Goal: Task Accomplishment & Management: Use online tool/utility

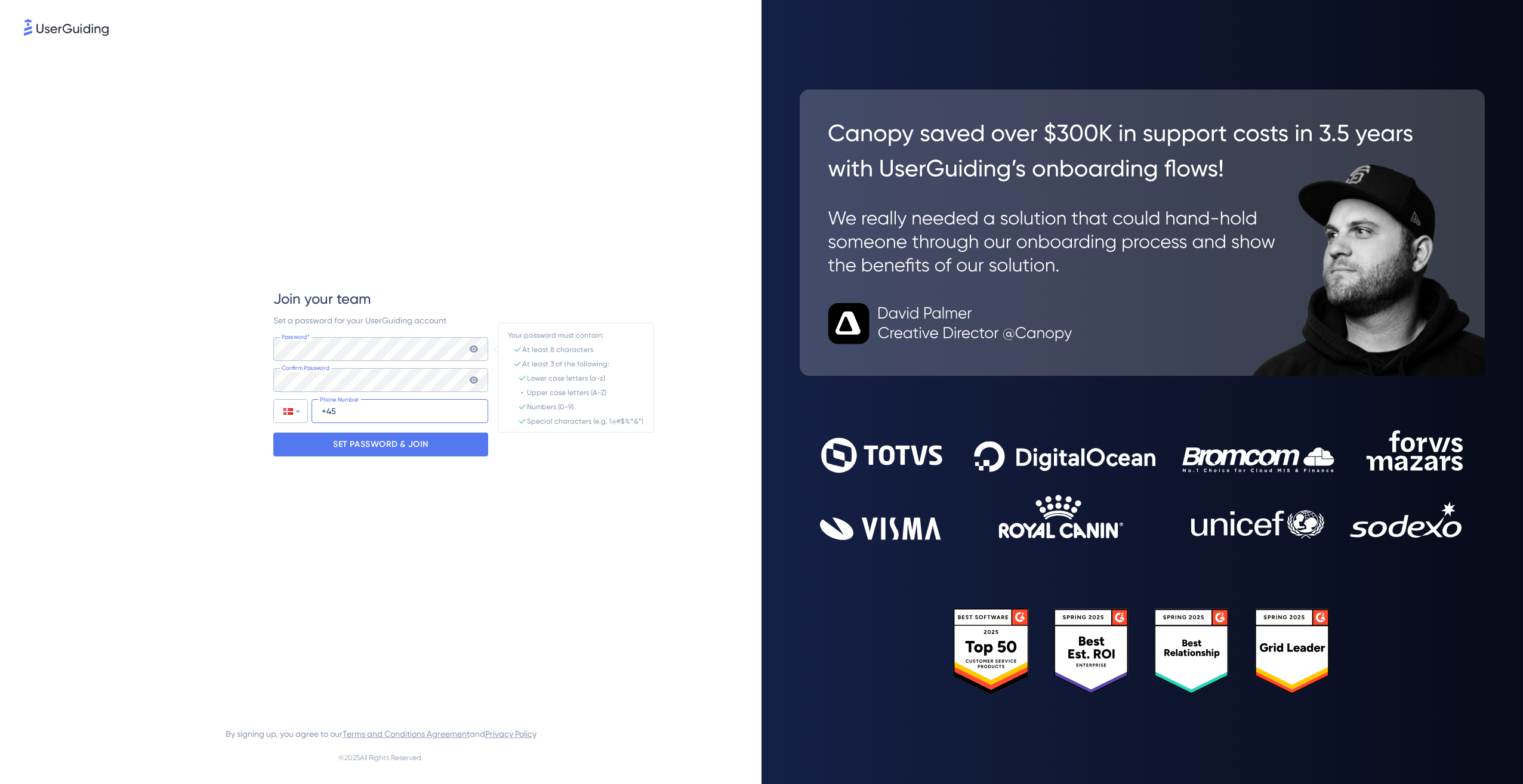
click at [333, 407] on input "+45" at bounding box center [400, 410] width 177 height 24
type input "[PHONE_NUMBER]"
click at [339, 440] on p "SET PASSWORD & JOIN" at bounding box center [381, 444] width 96 height 19
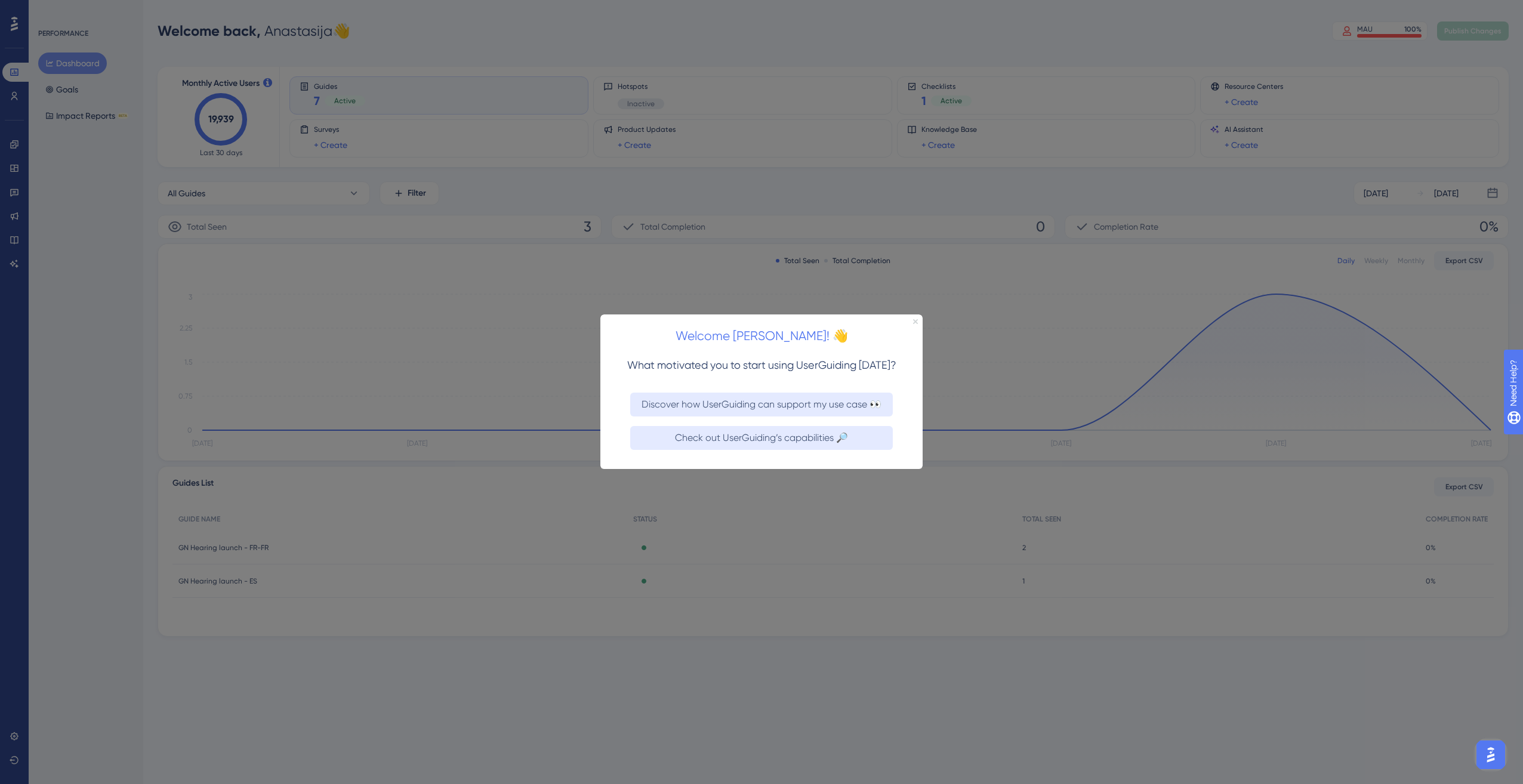
click at [915, 319] on icon "Close Preview" at bounding box center [915, 321] width 4 height 4
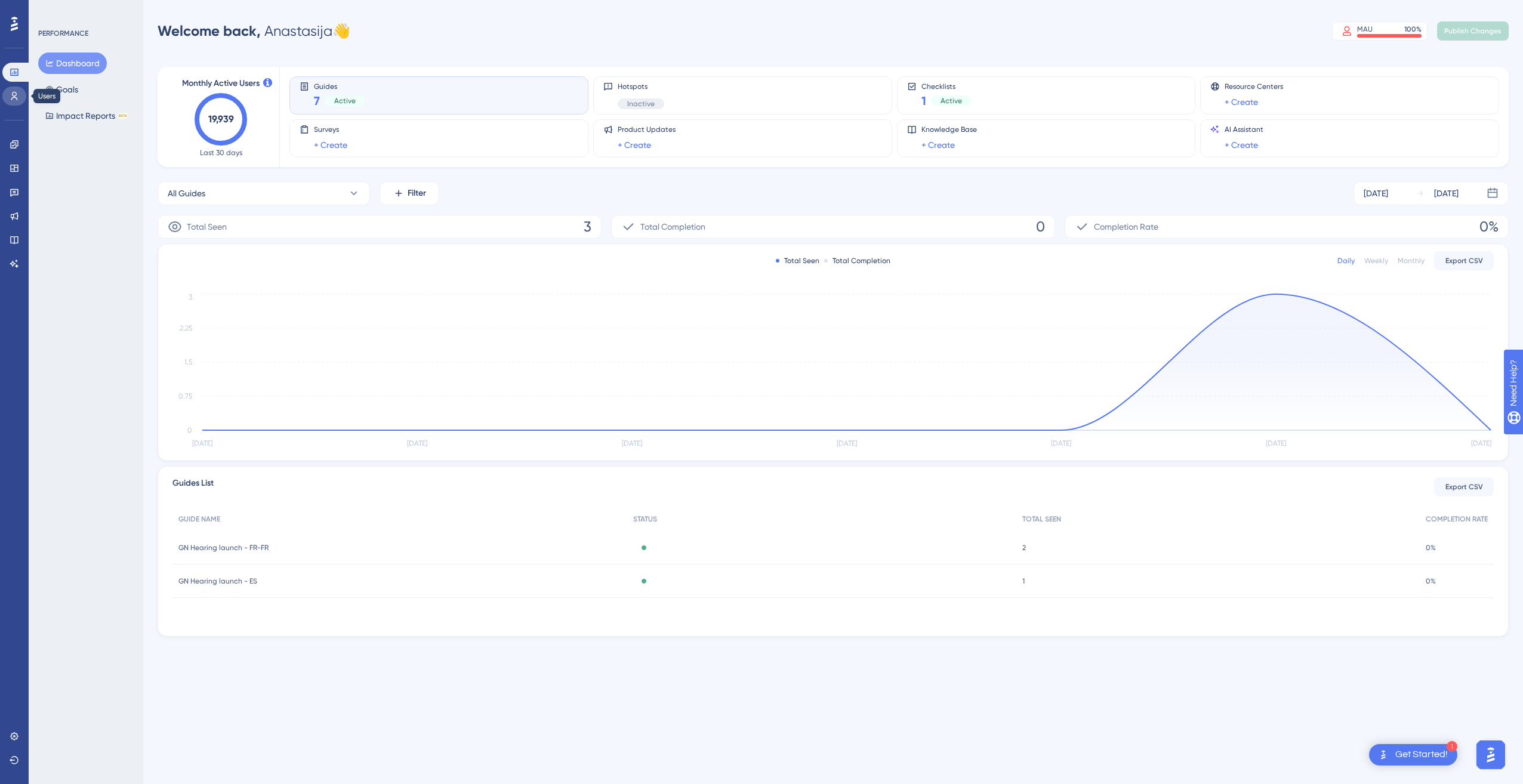
click at [16, 96] on icon at bounding box center [14, 96] width 10 height 10
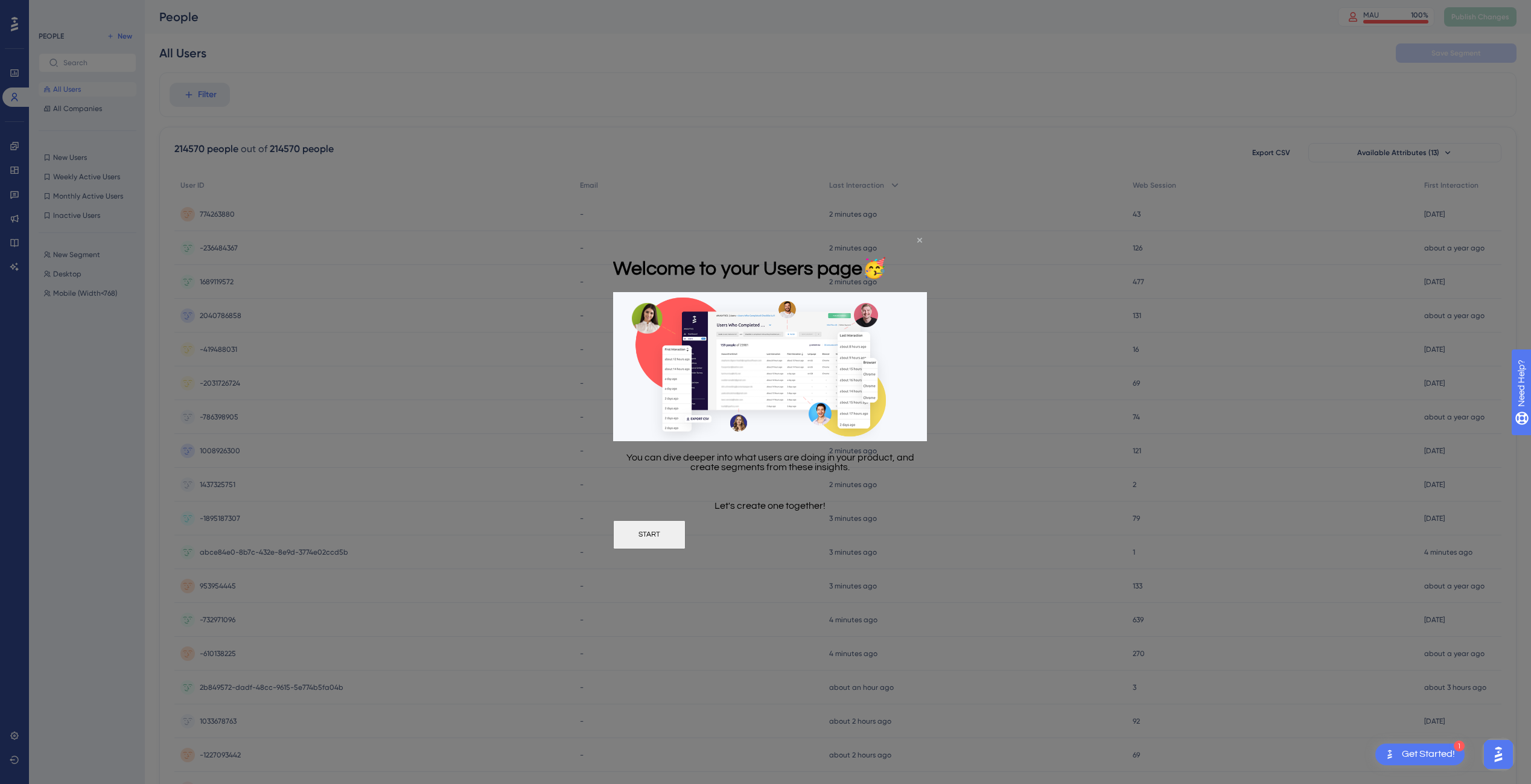
click at [920, 239] on icon "Close Preview" at bounding box center [919, 239] width 5 height 5
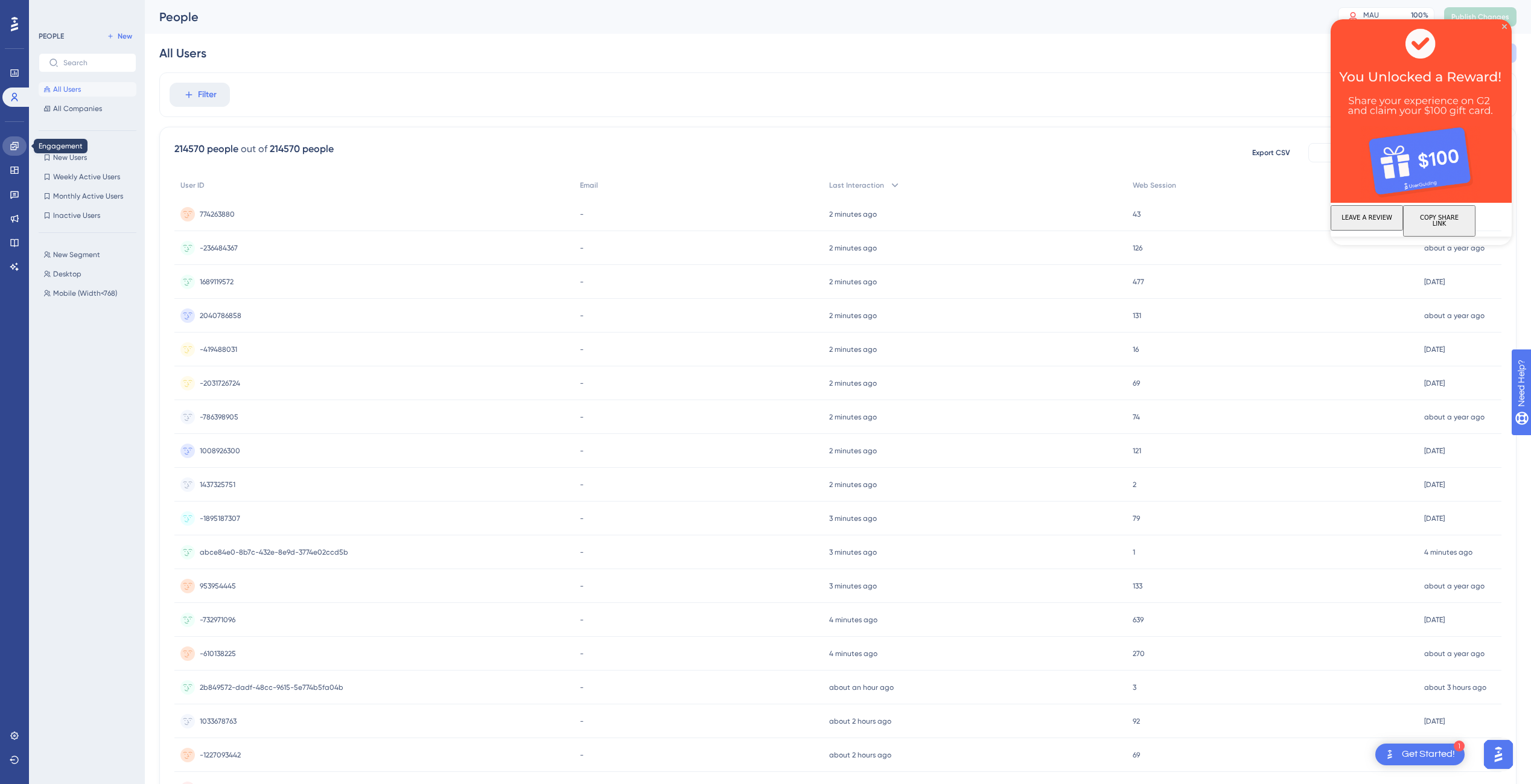
click at [14, 144] on icon at bounding box center [14, 145] width 8 height 8
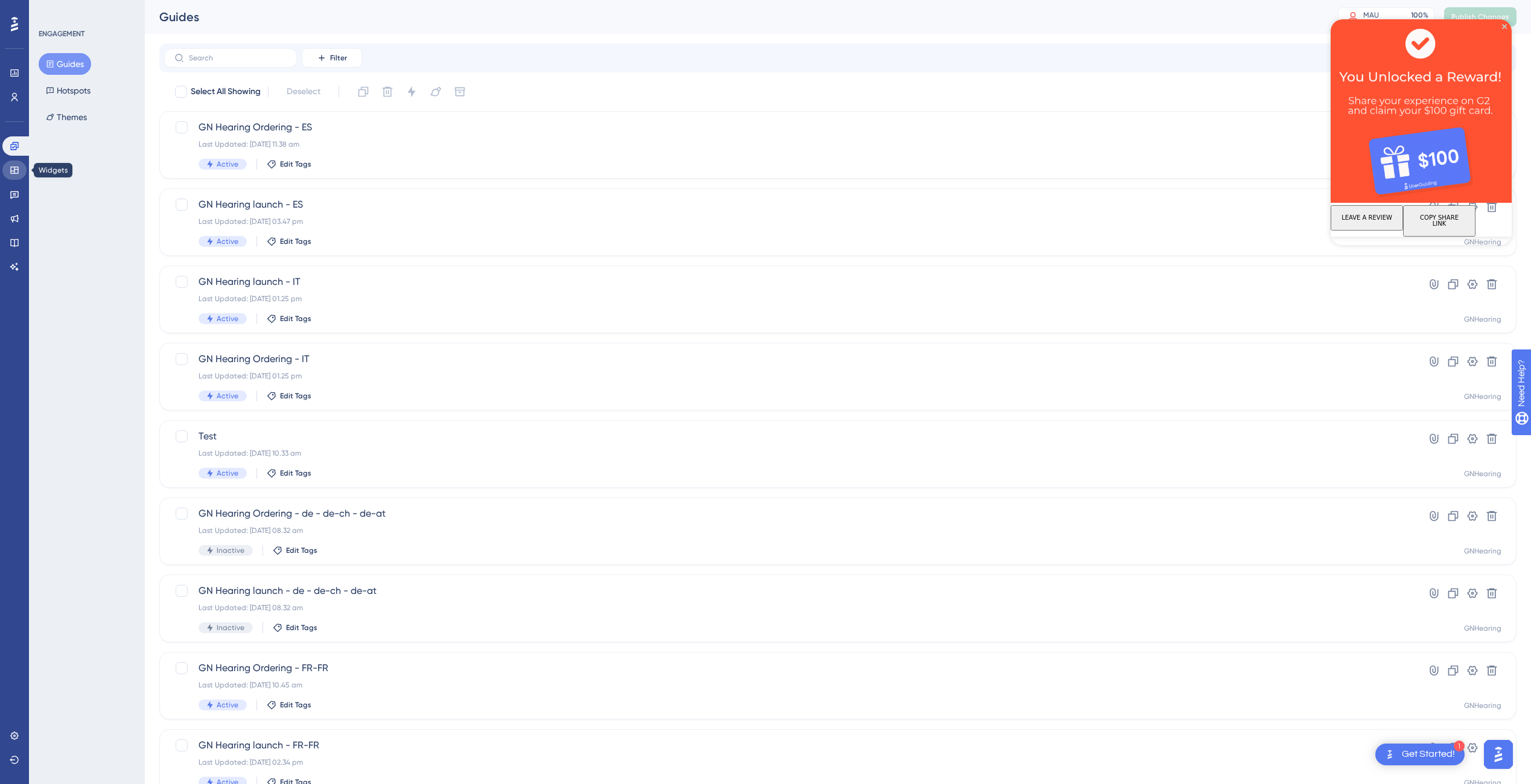
click at [14, 169] on icon at bounding box center [15, 169] width 10 height 10
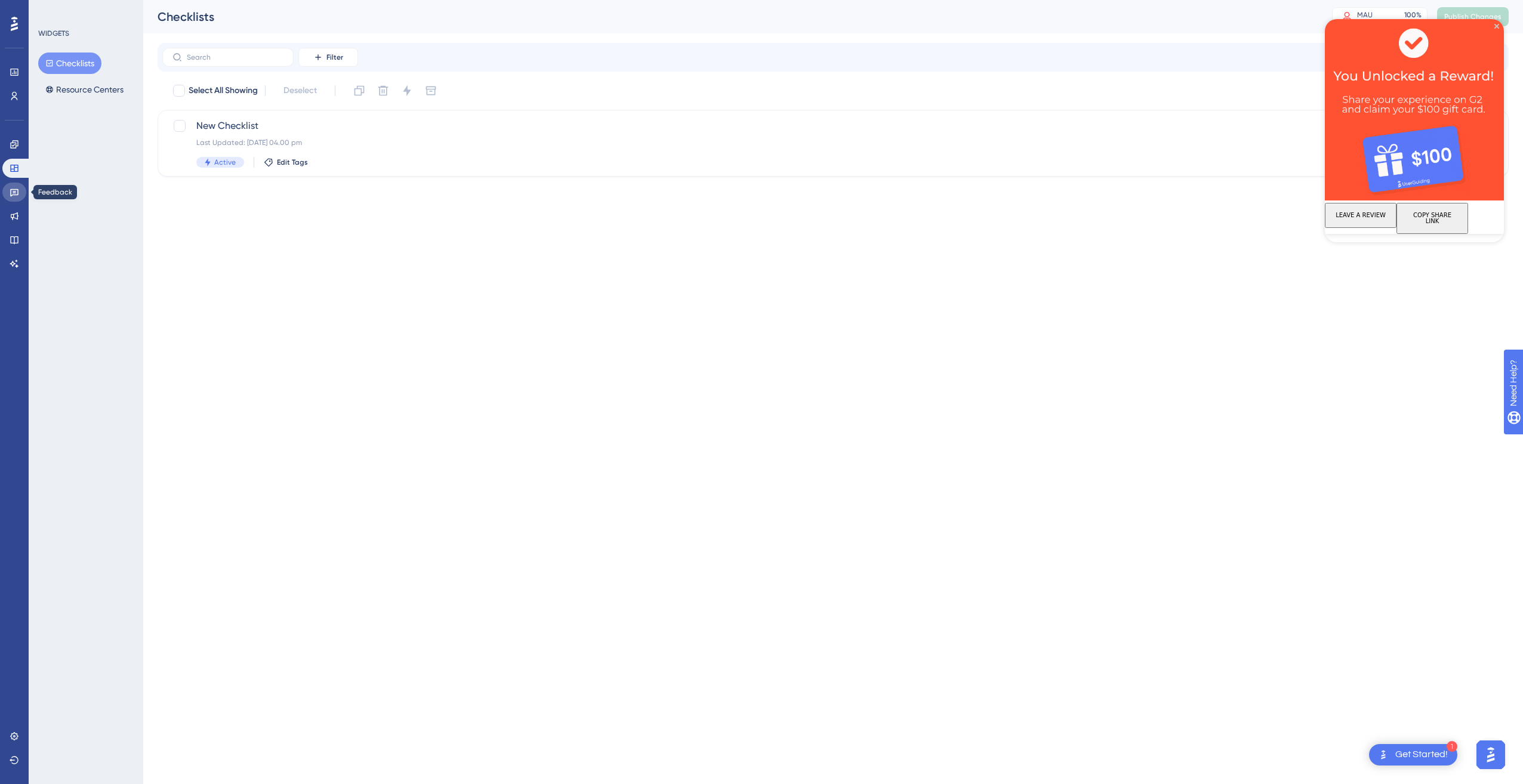
click at [12, 187] on icon at bounding box center [14, 192] width 10 height 10
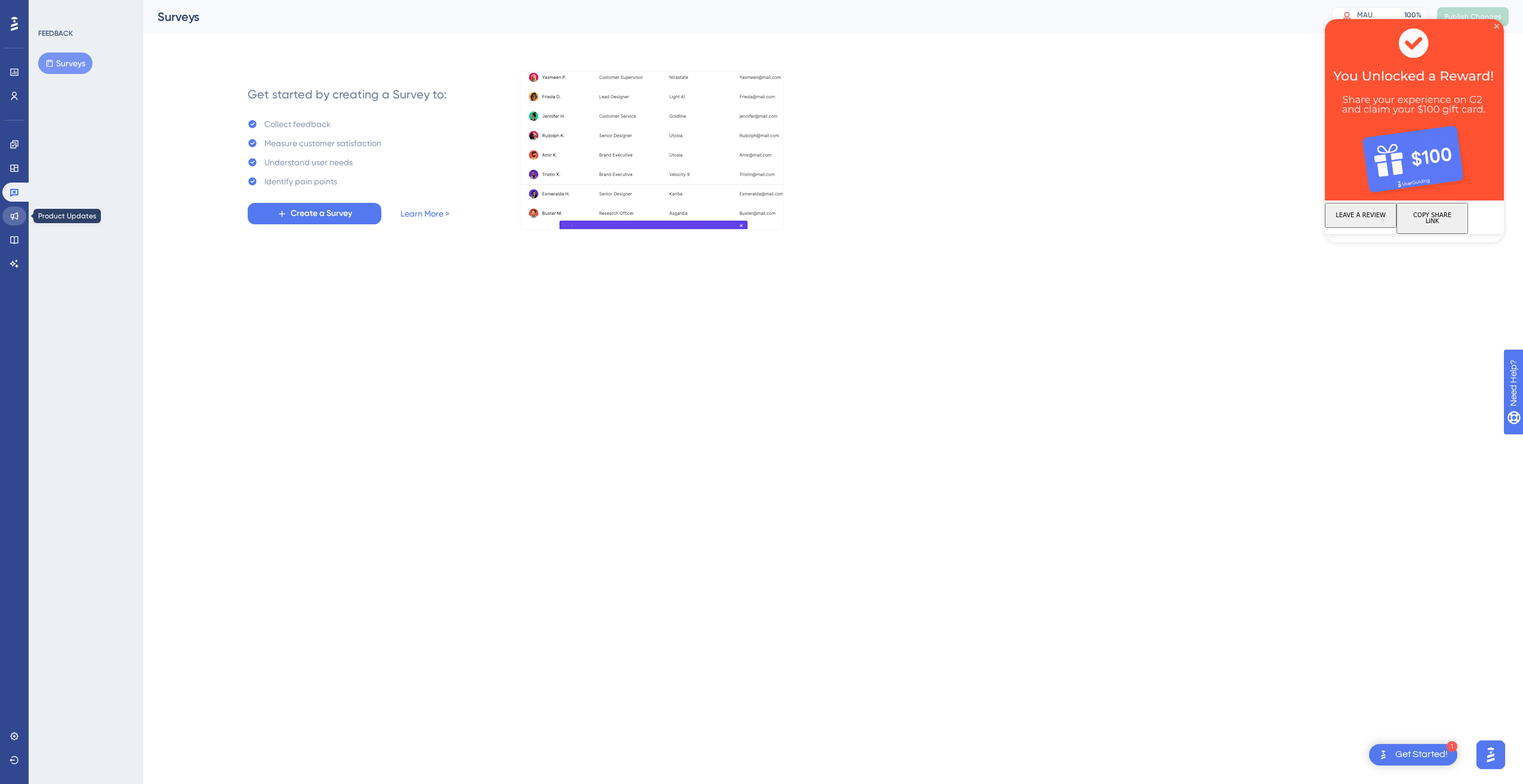
click at [9, 216] on link at bounding box center [14, 215] width 24 height 19
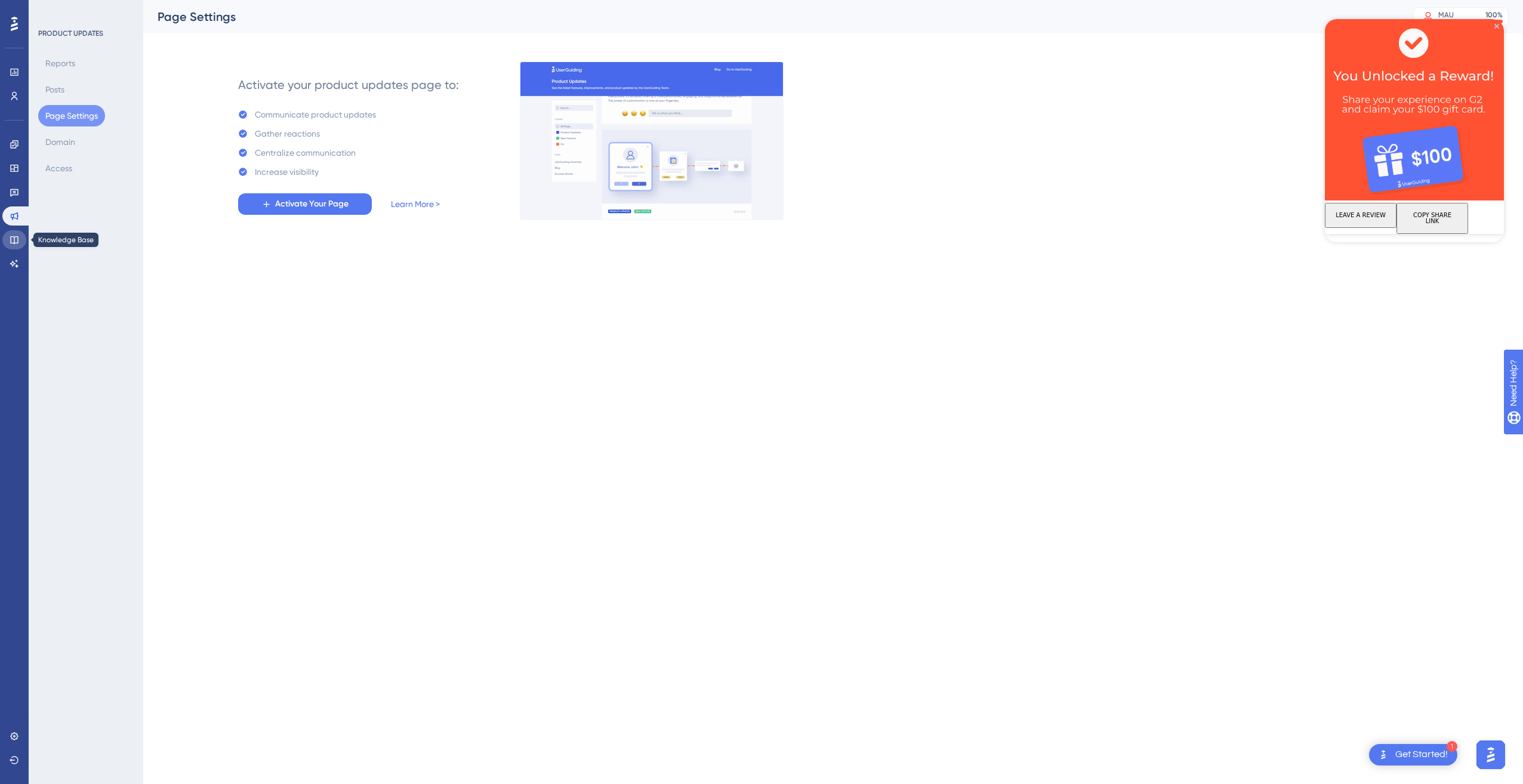
click at [10, 244] on icon at bounding box center [14, 239] width 10 height 10
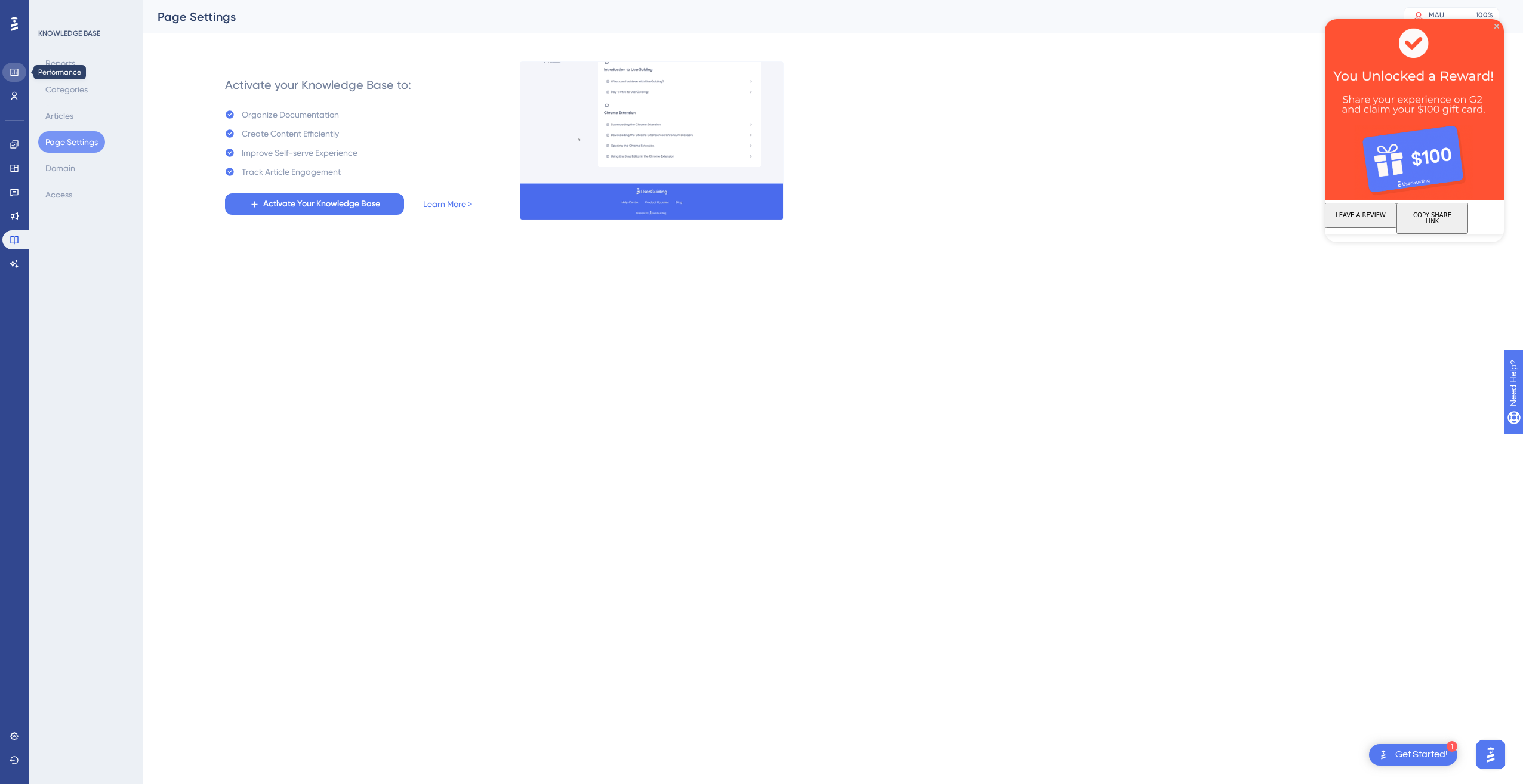
click at [17, 71] on icon at bounding box center [14, 72] width 10 height 10
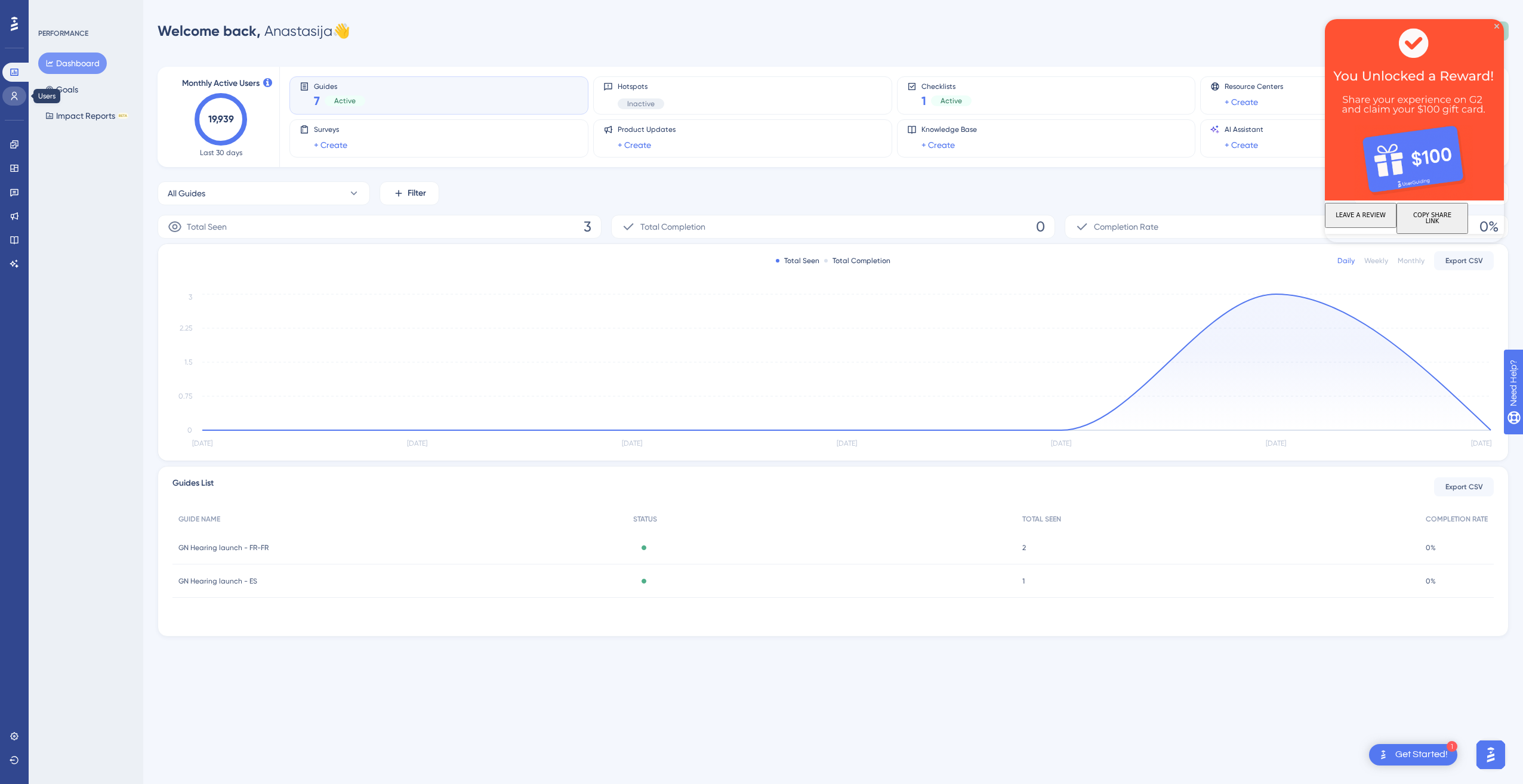
click at [14, 94] on icon at bounding box center [14, 96] width 10 height 10
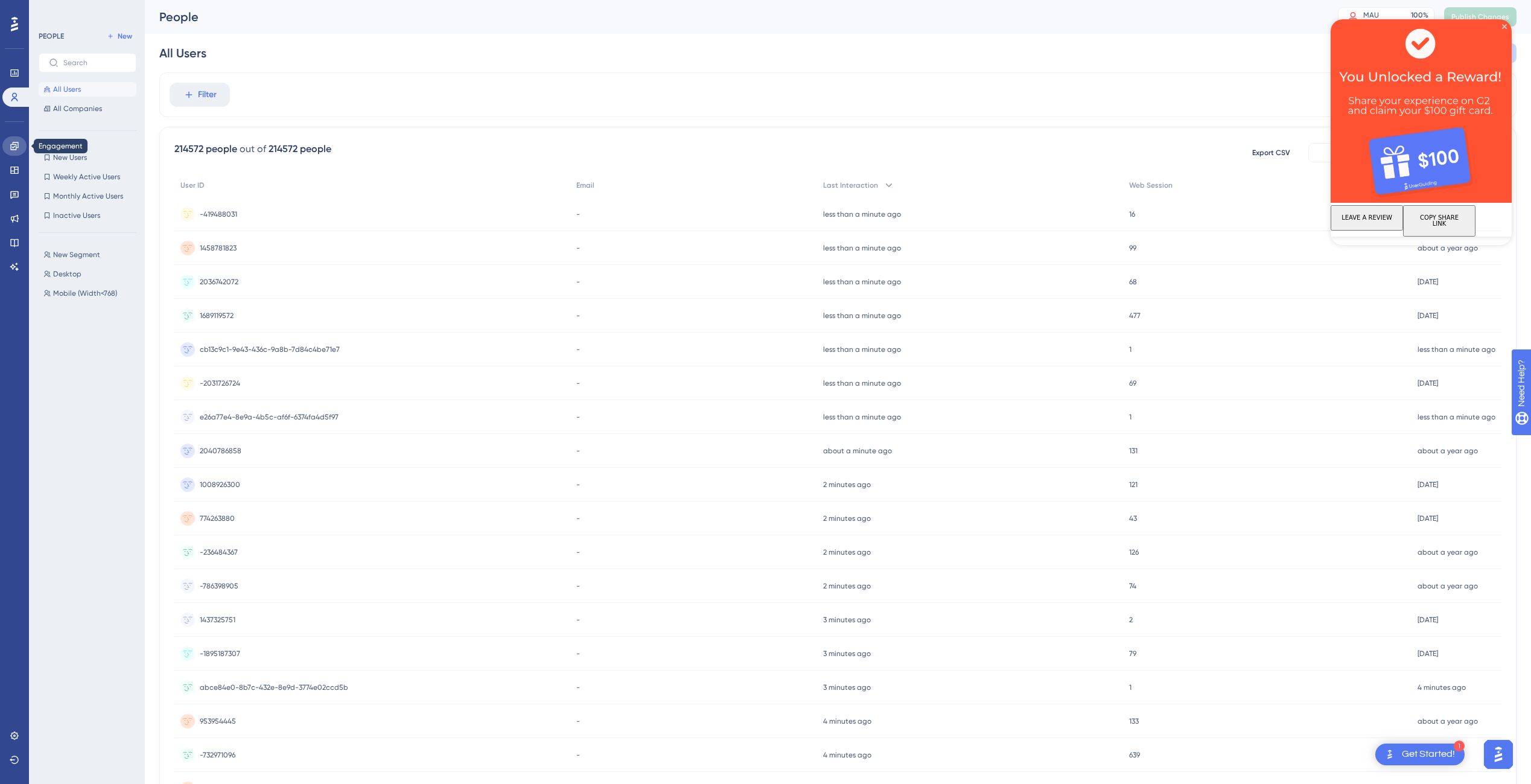
click at [12, 140] on link at bounding box center [15, 145] width 24 height 19
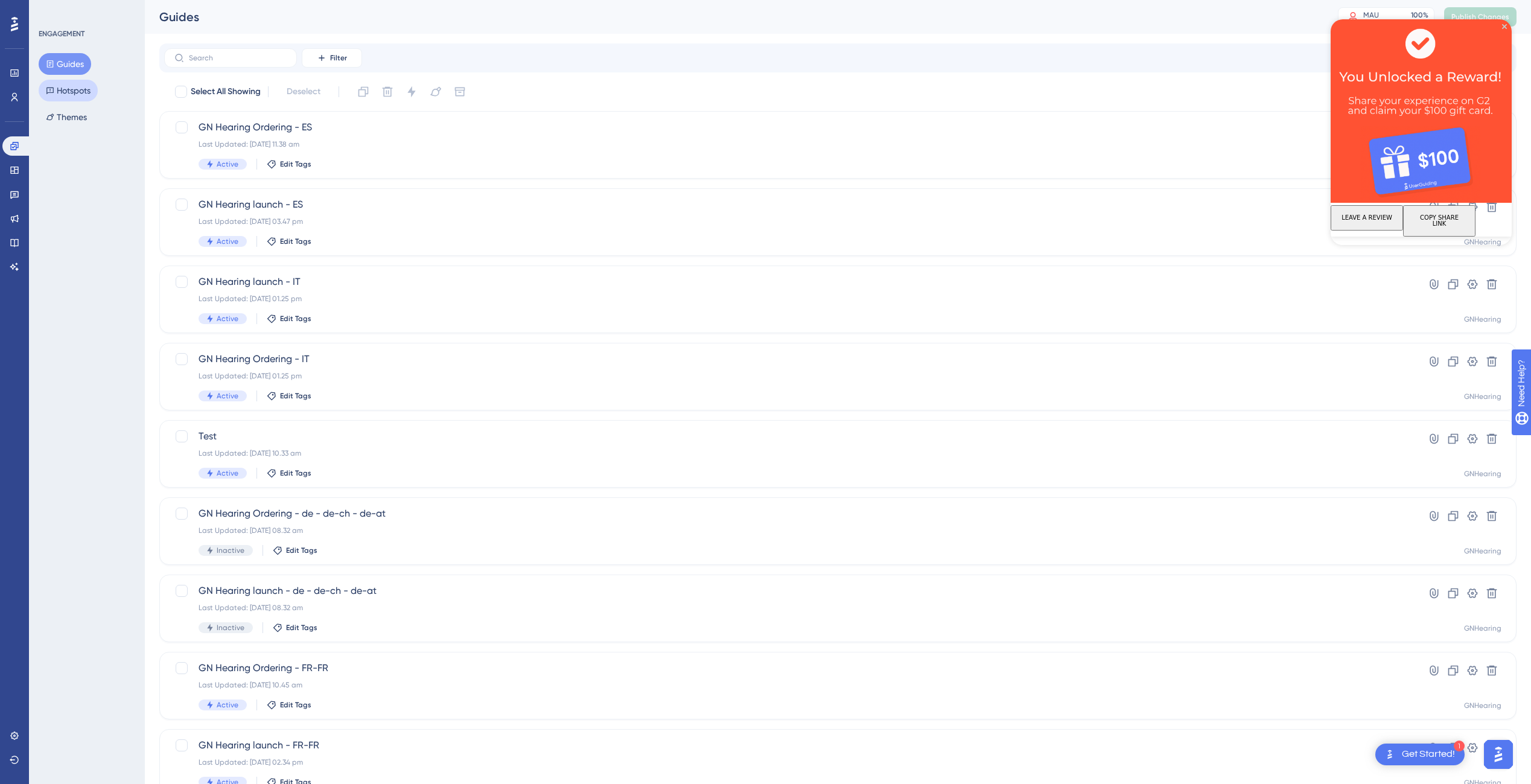
click at [79, 88] on button "Hotspots" at bounding box center [68, 91] width 59 height 22
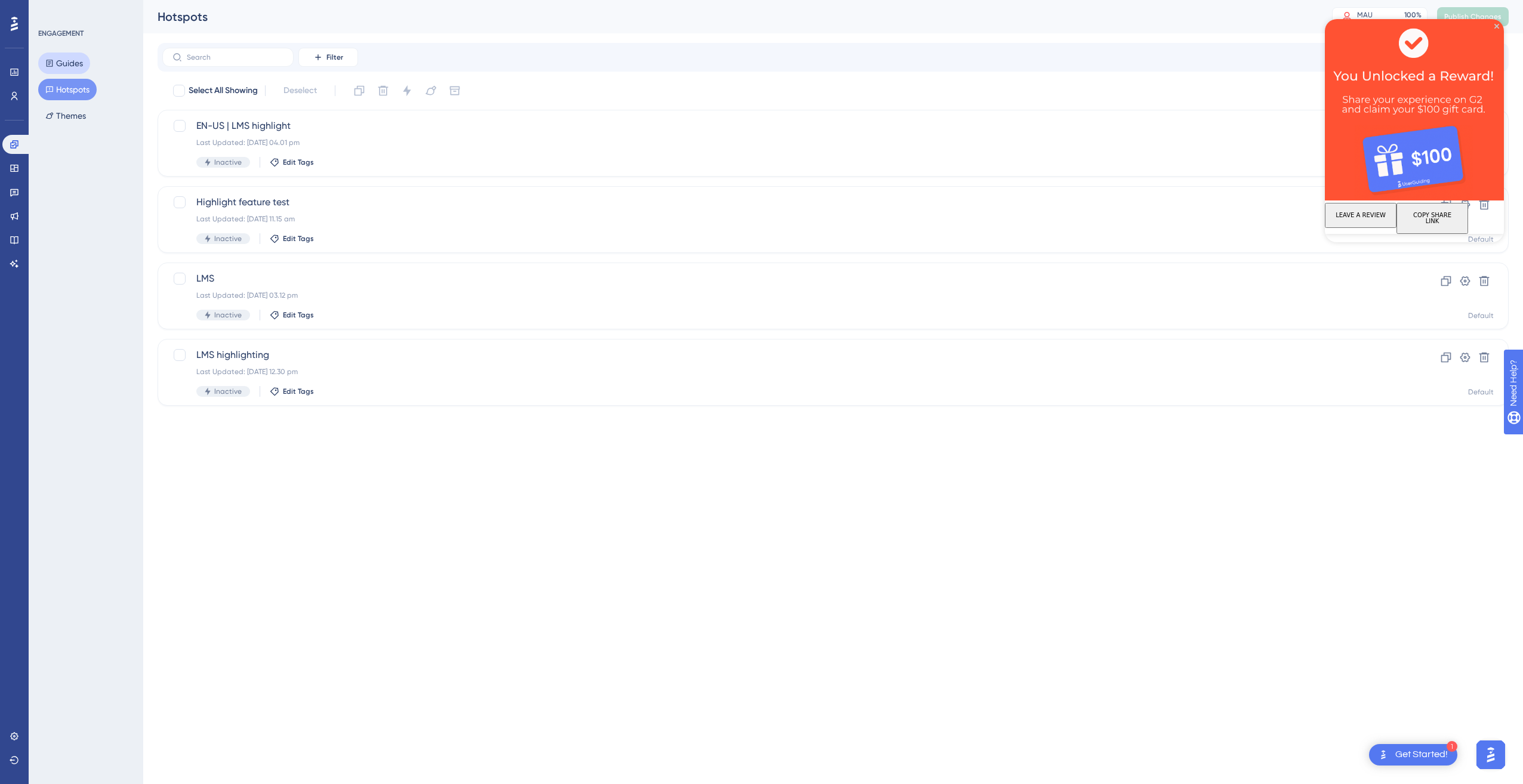
click at [69, 55] on button "Guides" at bounding box center [65, 64] width 52 height 22
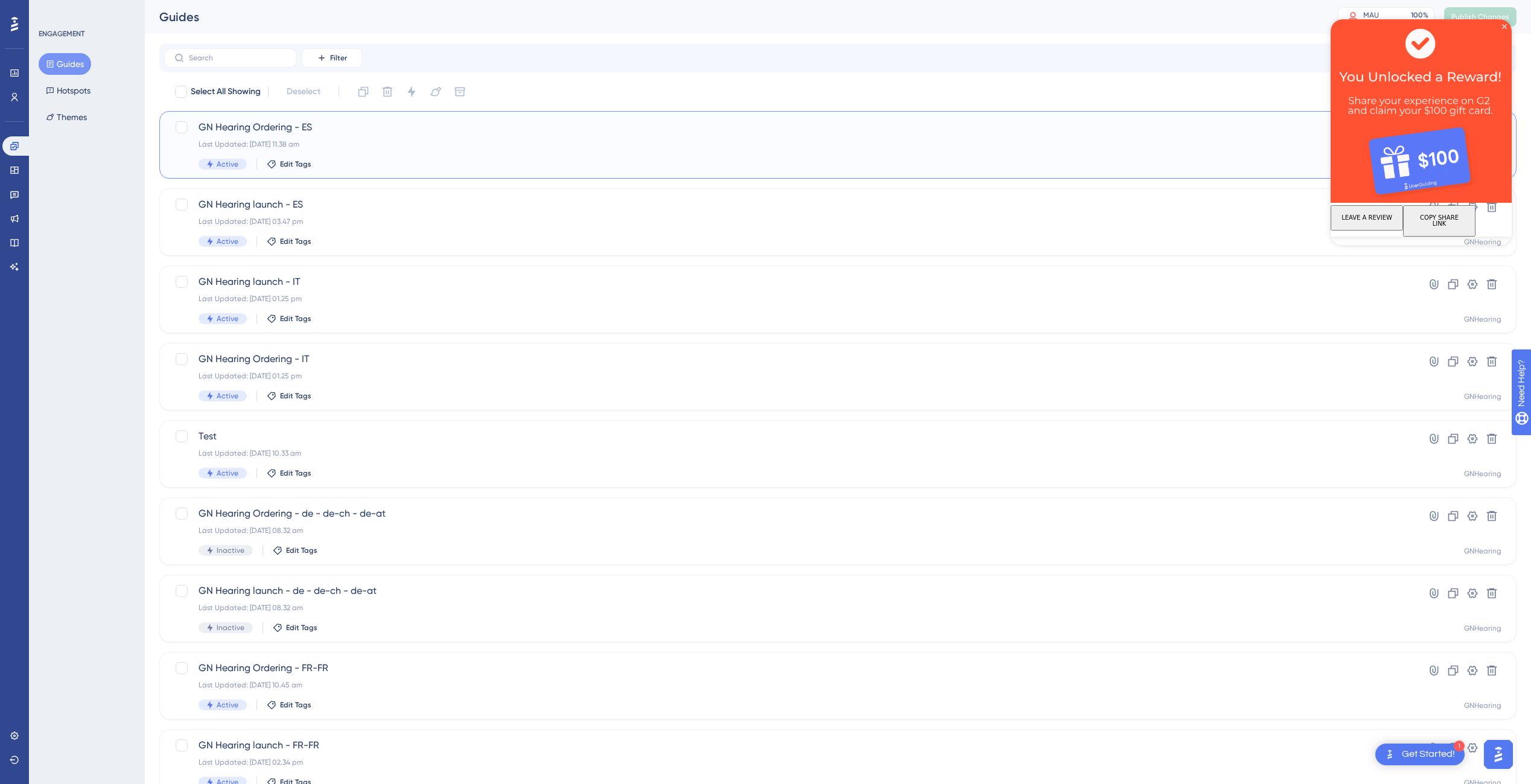
click at [374, 129] on span "GN Hearing Ordering - ES" at bounding box center [790, 127] width 1182 height 15
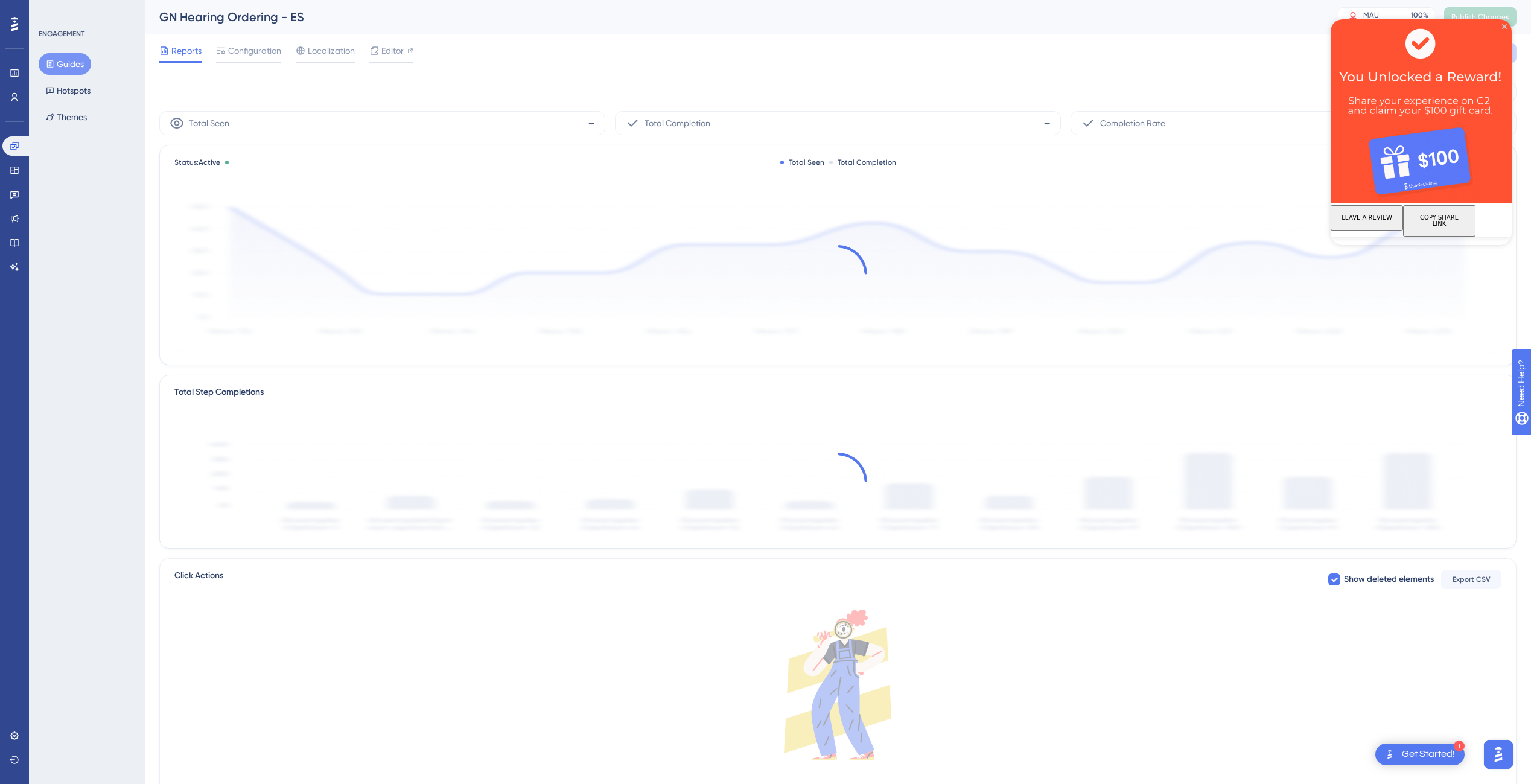
click at [374, 129] on div "Total Seen -" at bounding box center [383, 123] width 446 height 24
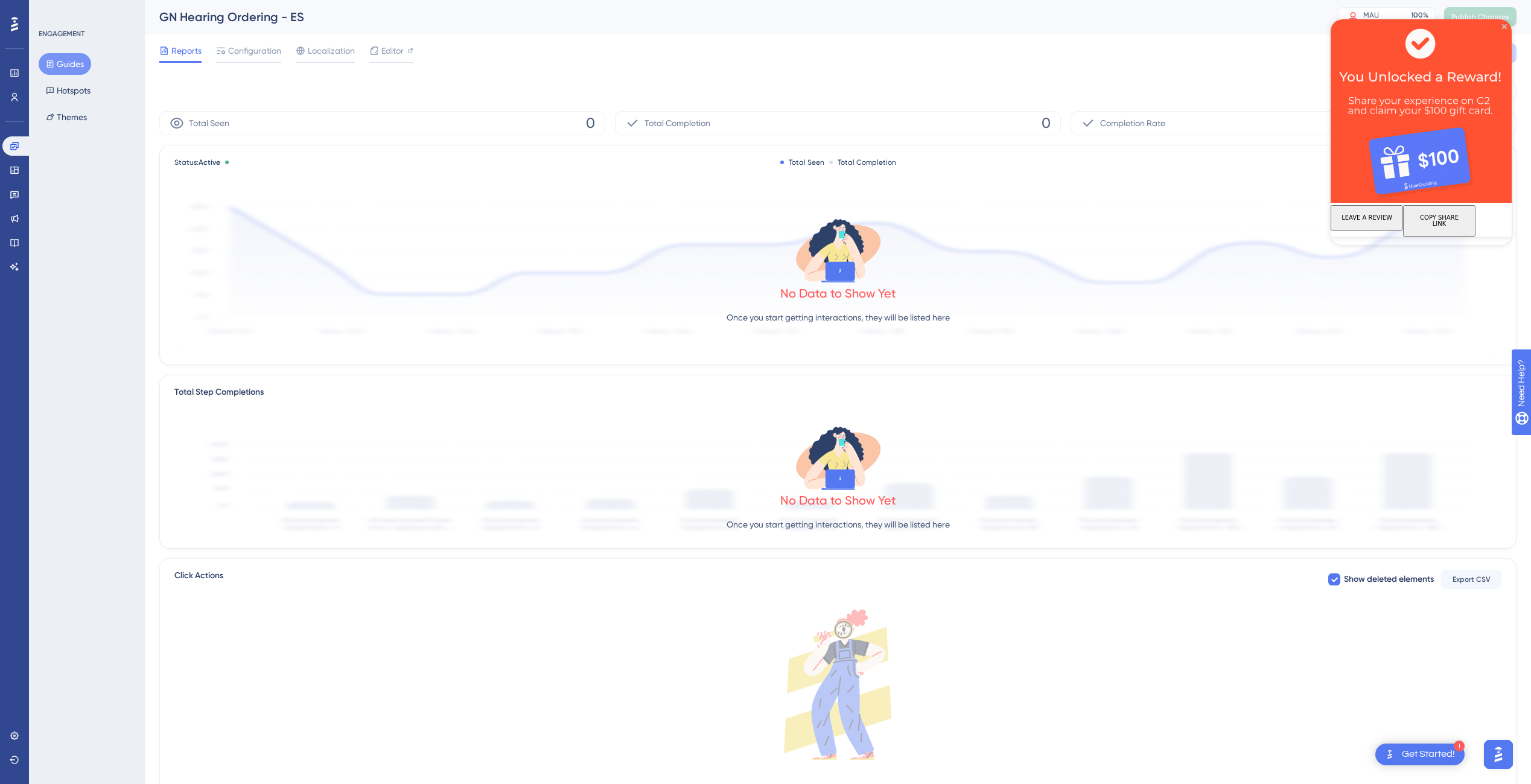
scroll to position [59, 0]
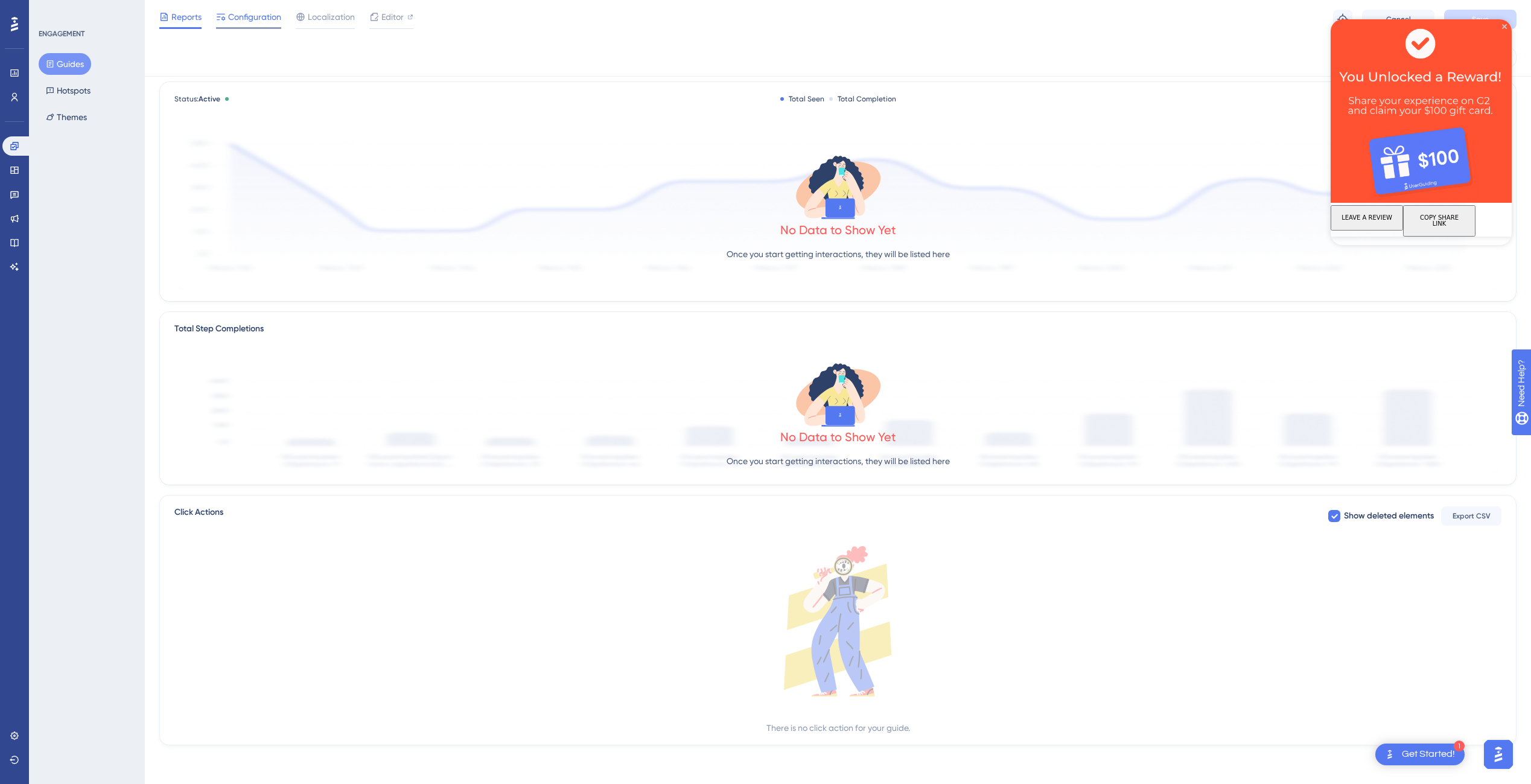
click at [269, 17] on span "Configuration" at bounding box center [255, 17] width 53 height 15
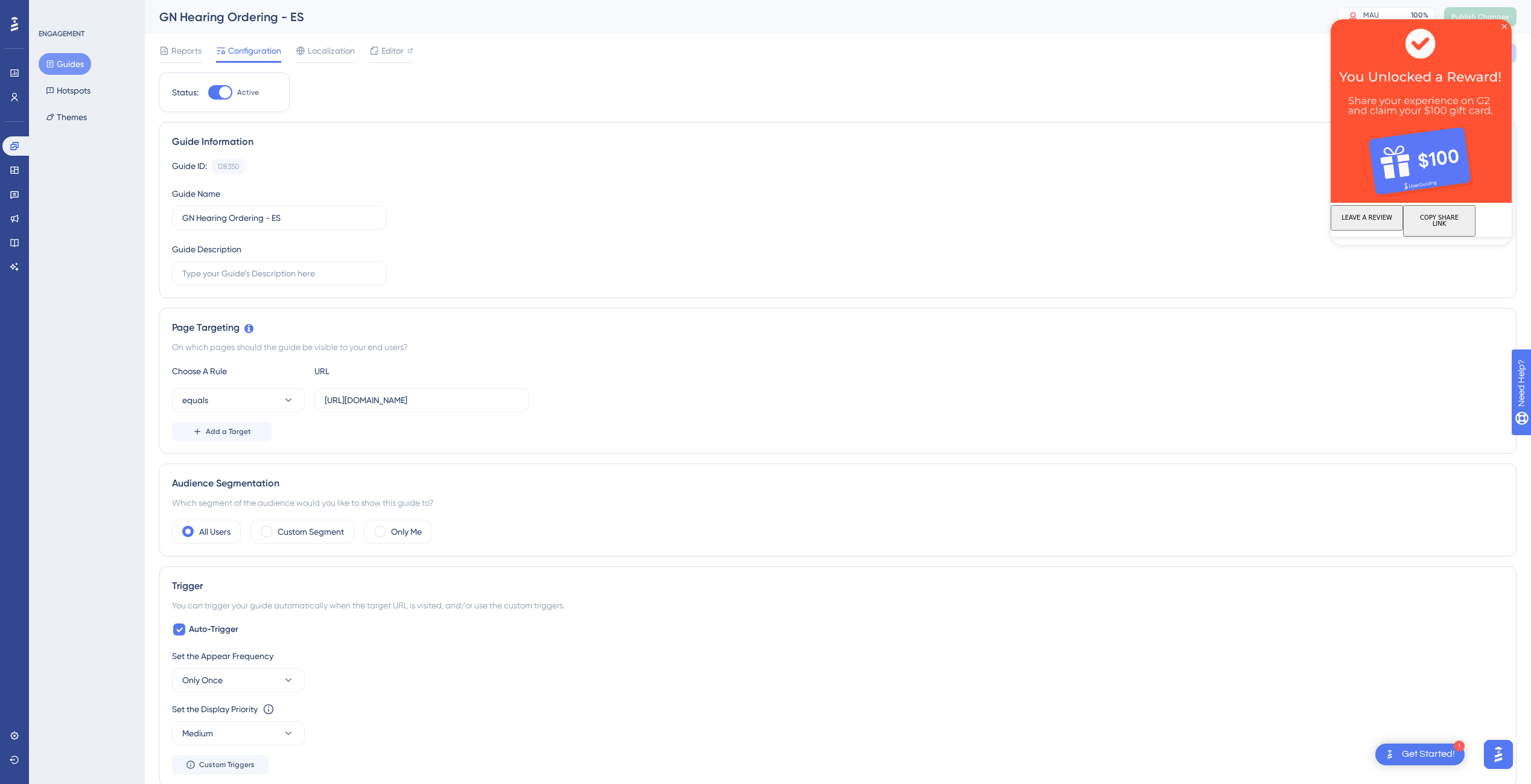
click at [65, 61] on button "Guides" at bounding box center [65, 64] width 53 height 22
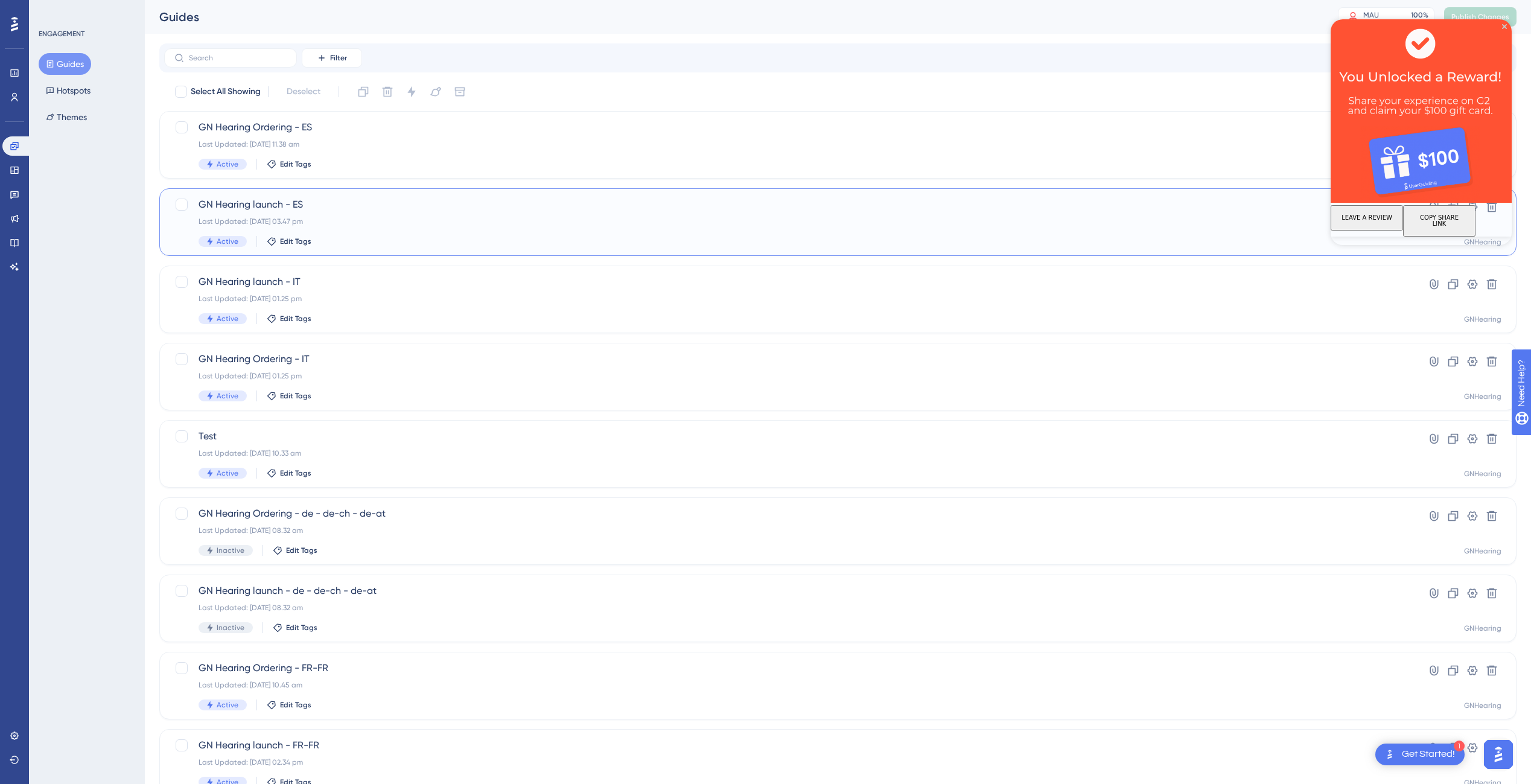
click at [300, 202] on span "GN Hearing launch - ES" at bounding box center [790, 205] width 1182 height 15
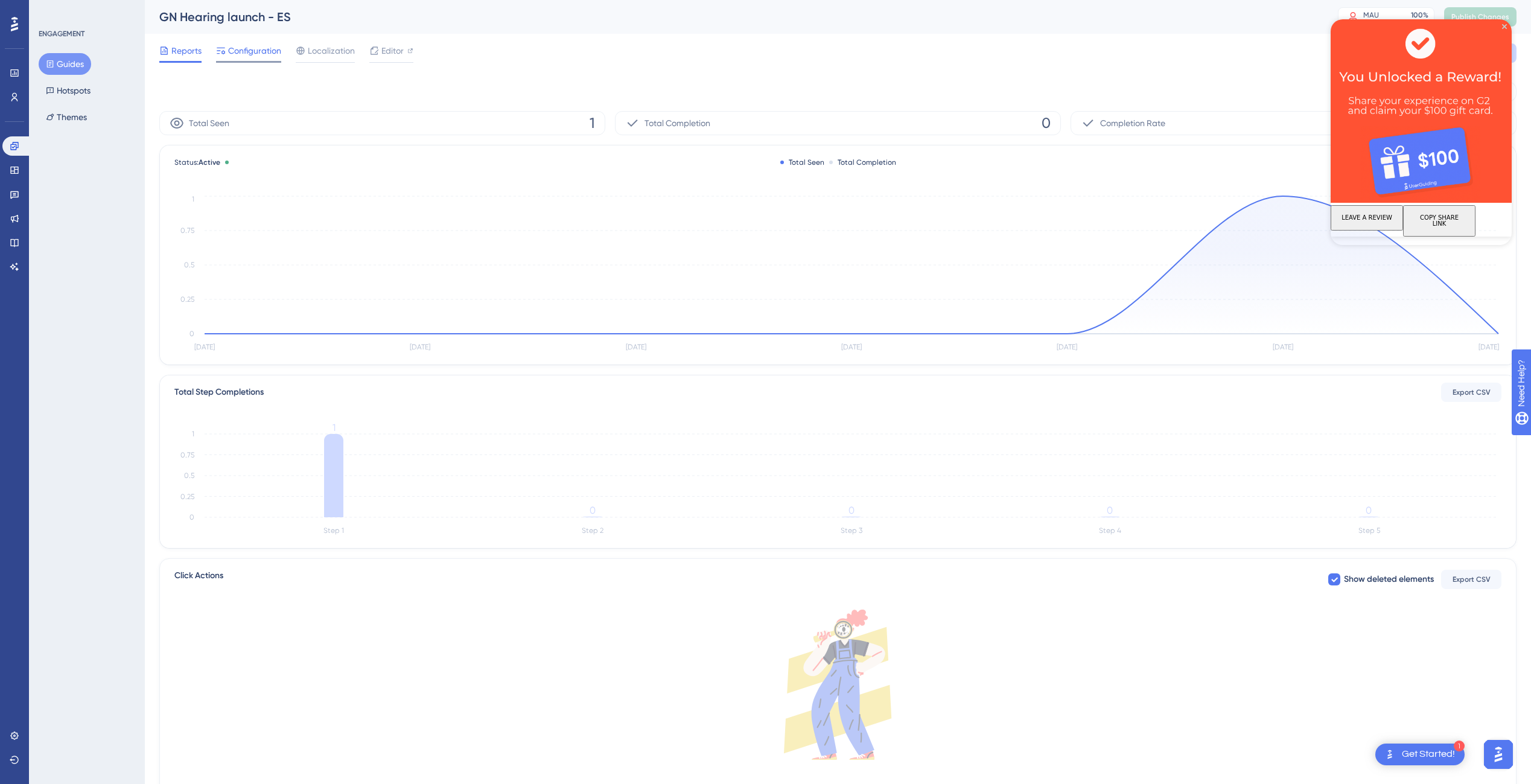
click at [252, 48] on span "Configuration" at bounding box center [255, 51] width 53 height 15
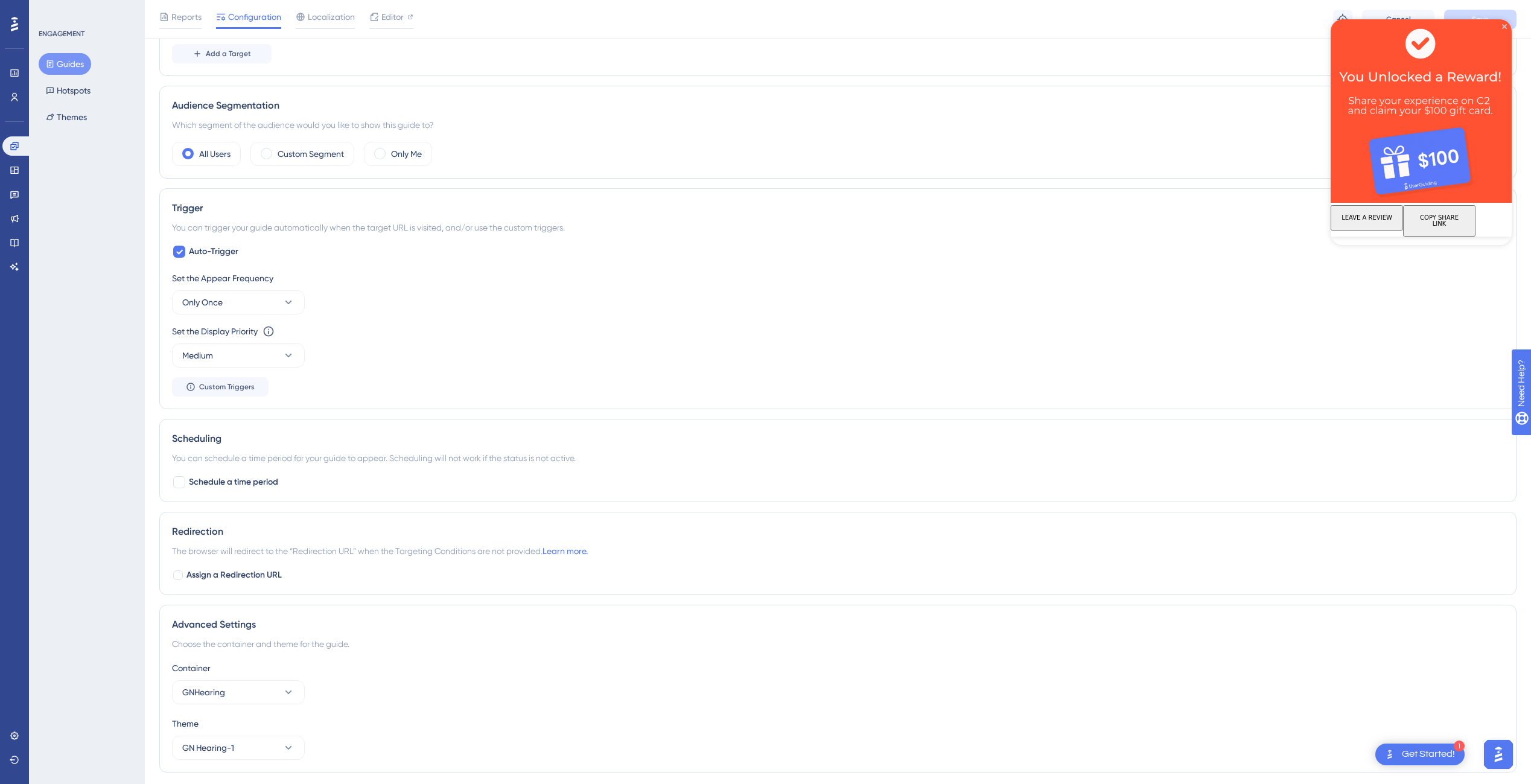
scroll to position [420, 0]
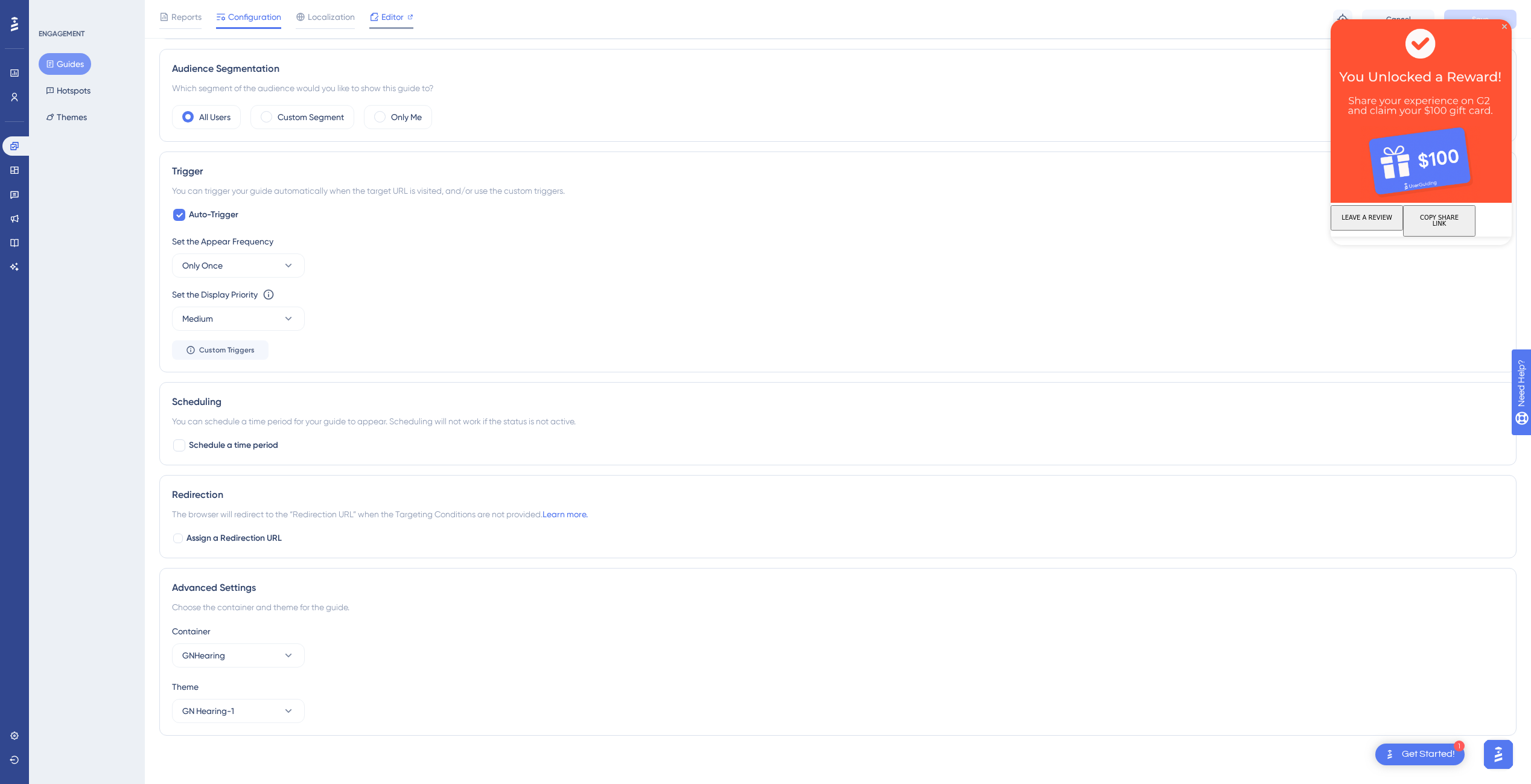
click at [391, 18] on span "Editor" at bounding box center [392, 17] width 23 height 15
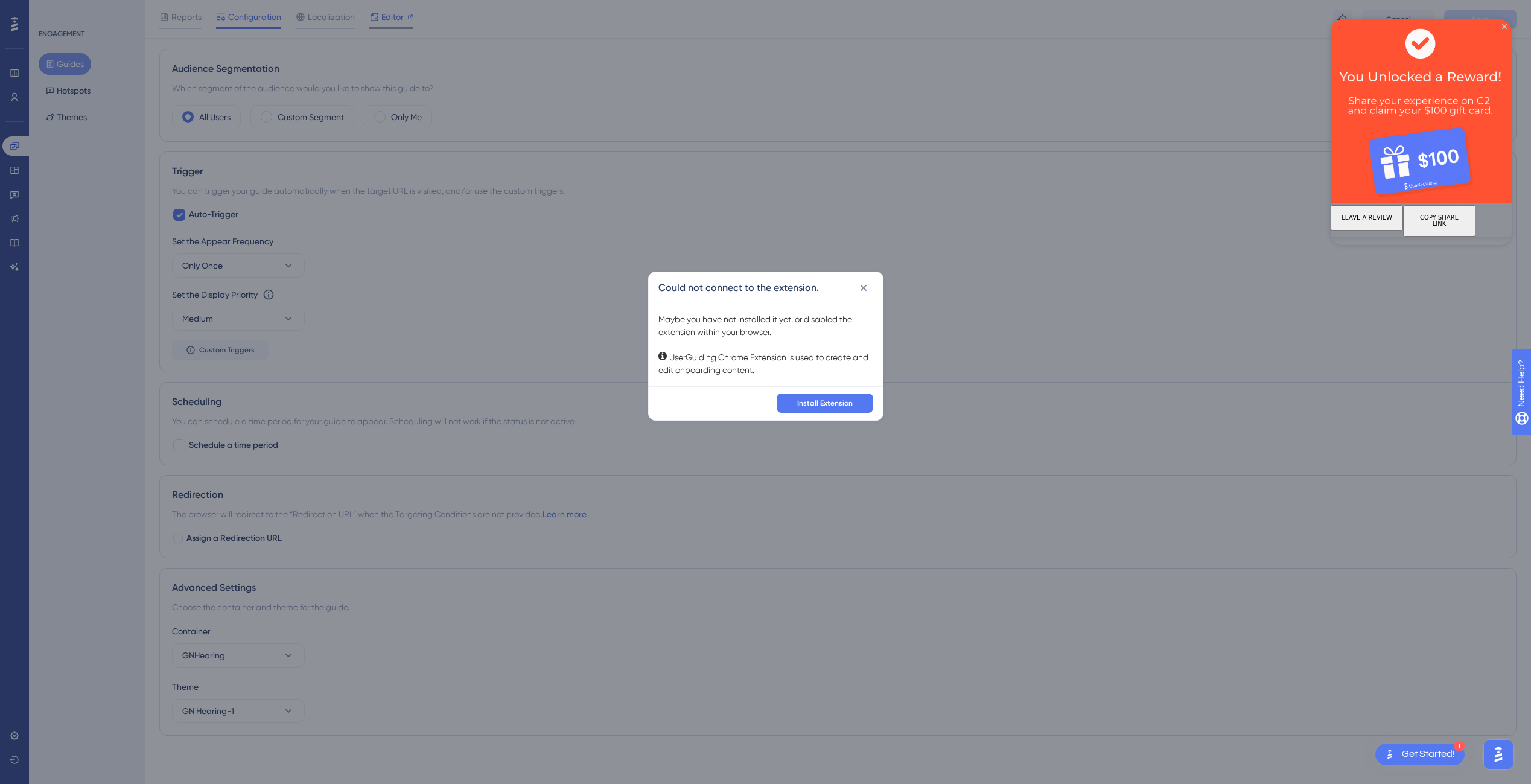
scroll to position [411, 0]
click at [835, 400] on button "Install Extension" at bounding box center [829, 407] width 97 height 19
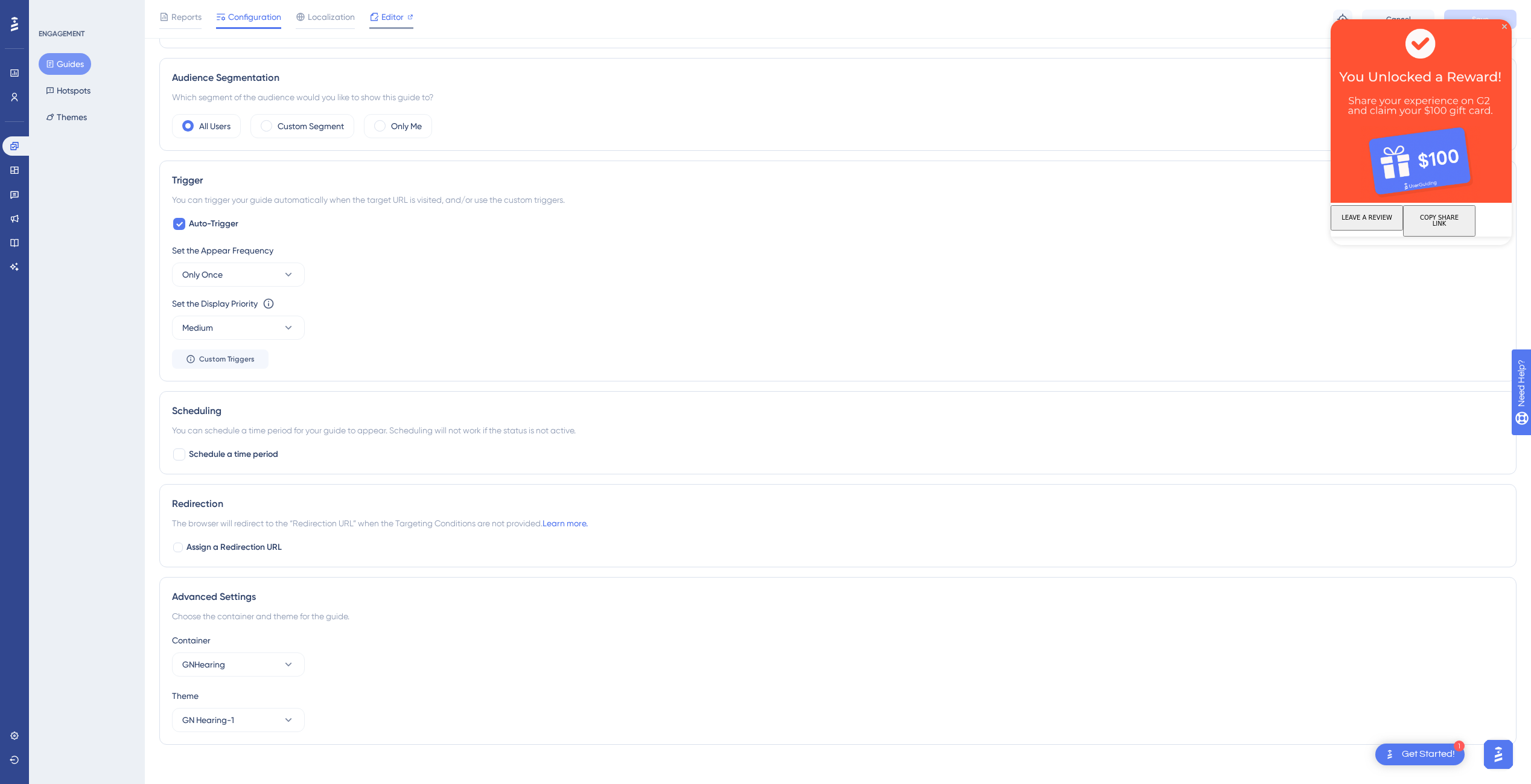
click at [398, 14] on span "Editor" at bounding box center [392, 17] width 23 height 15
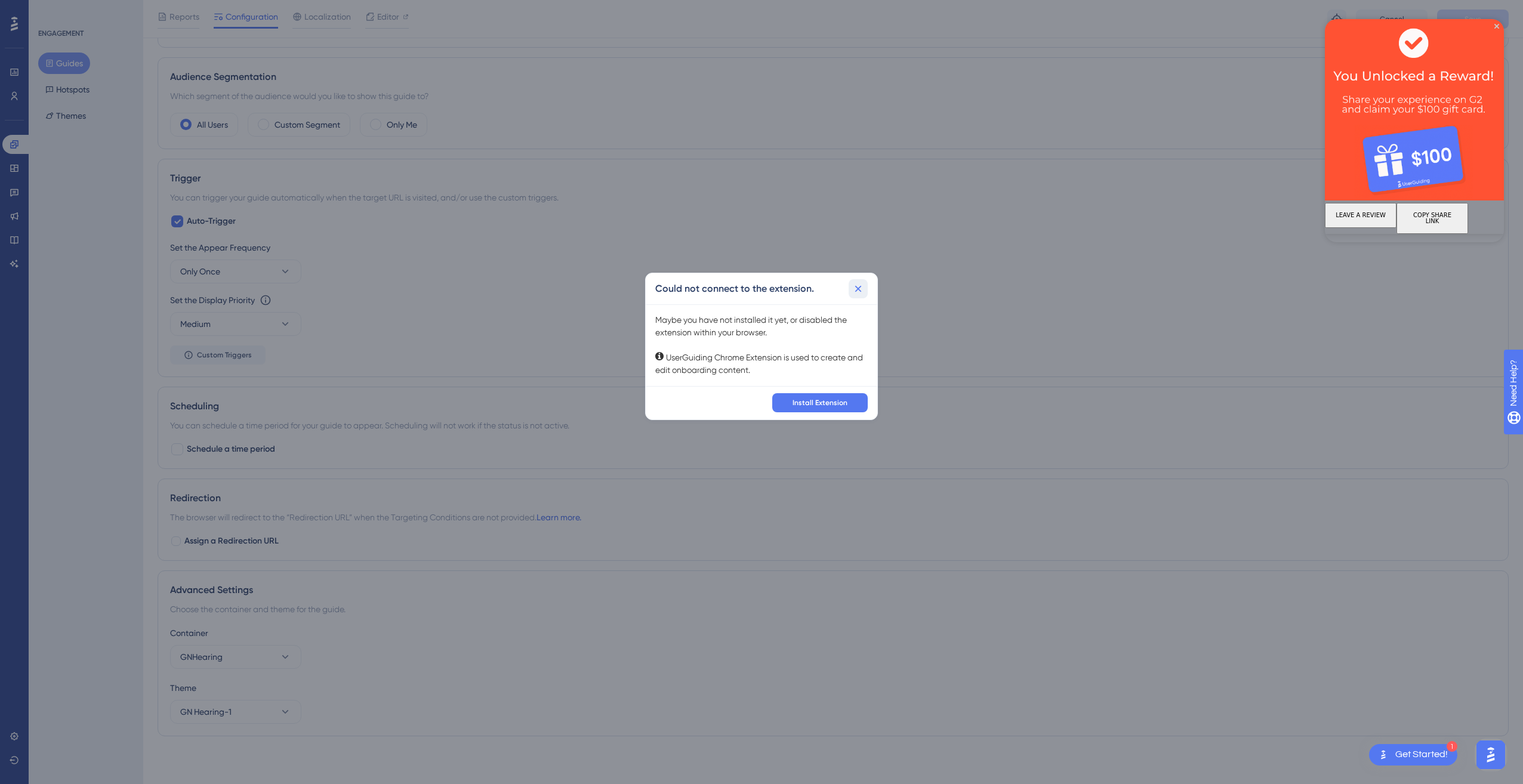
click at [860, 296] on button at bounding box center [858, 289] width 19 height 19
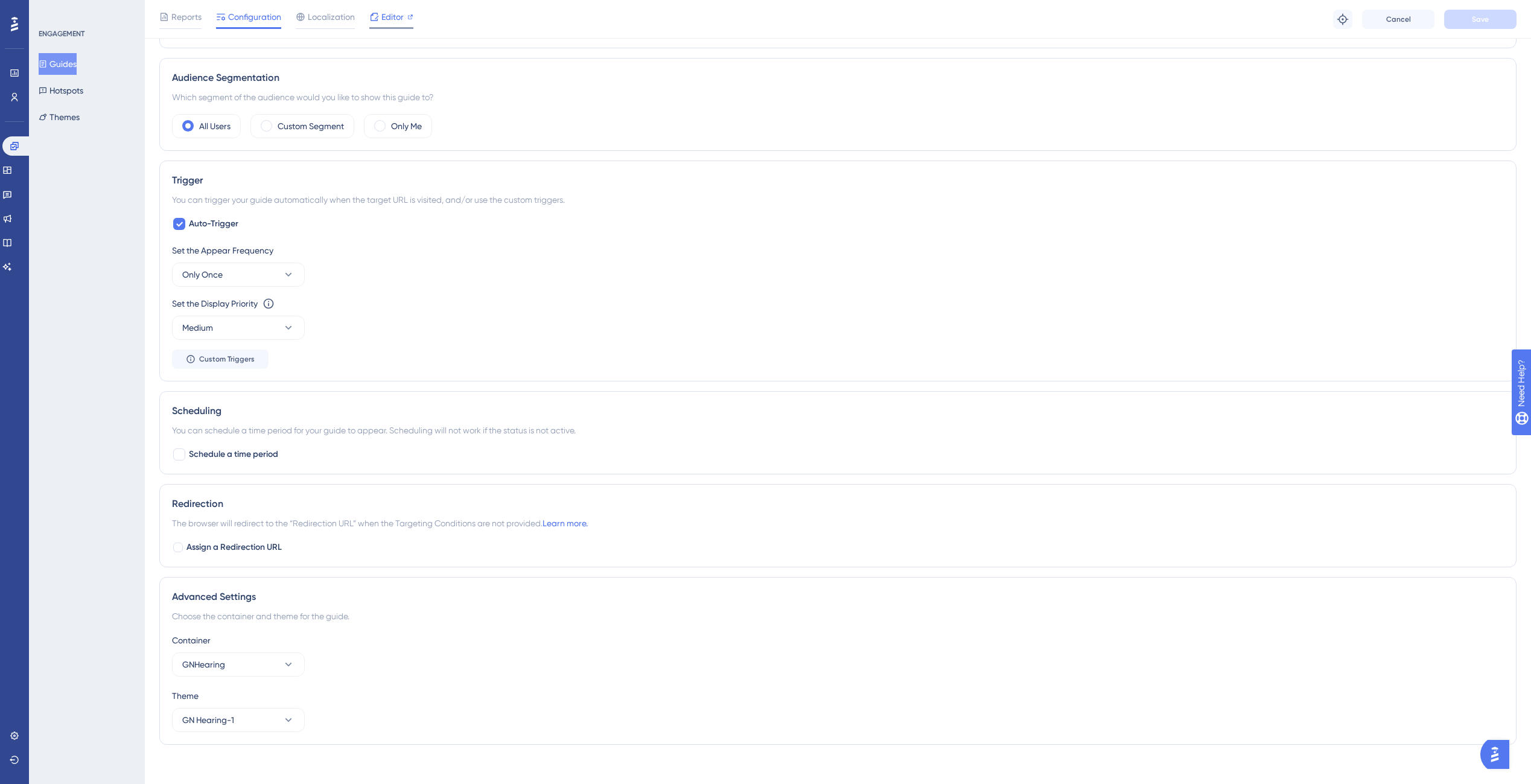
click at [396, 21] on span "Editor" at bounding box center [392, 17] width 23 height 15
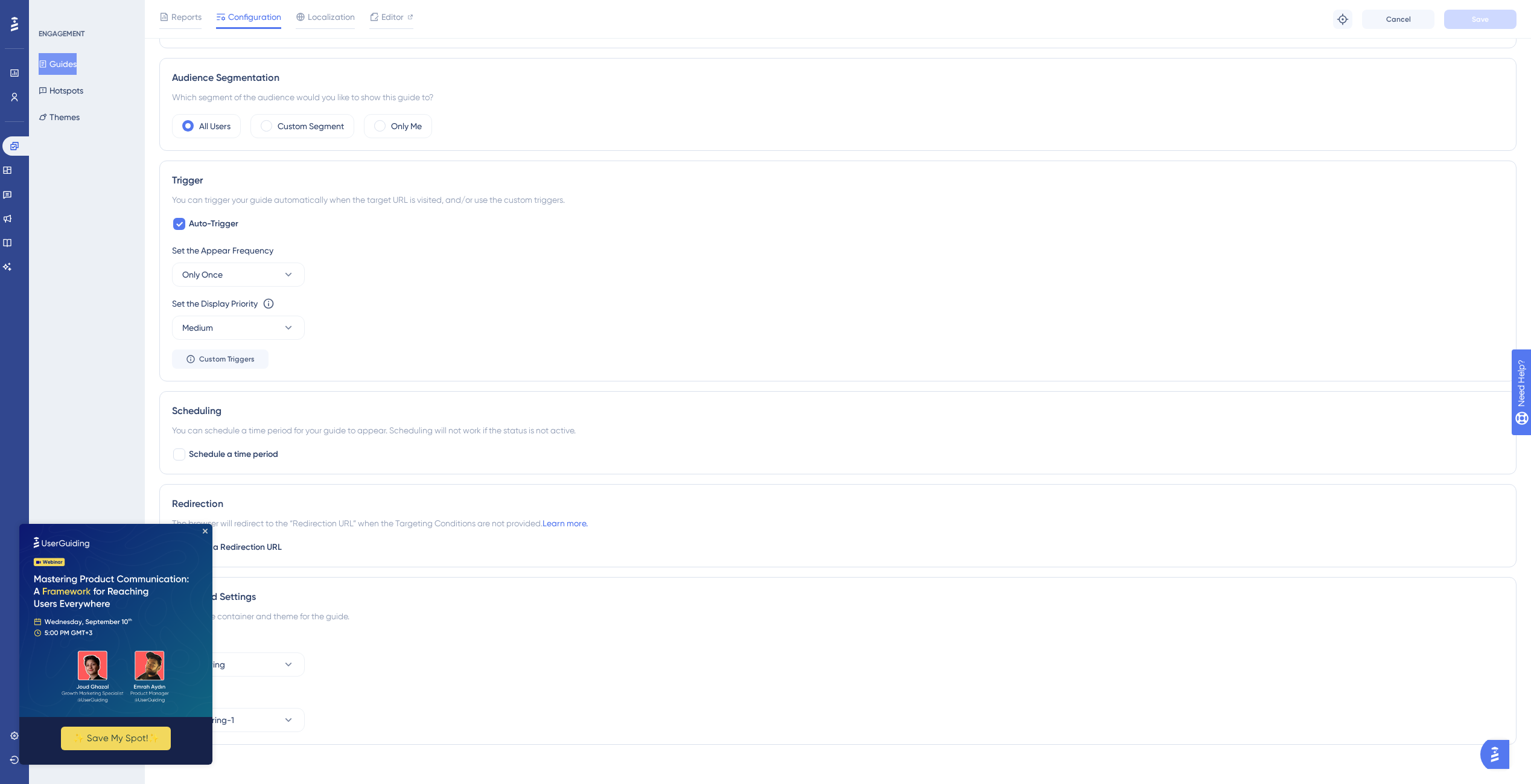
click at [58, 72] on button "Guides" at bounding box center [58, 64] width 38 height 22
